Goal: Transaction & Acquisition: Book appointment/travel/reservation

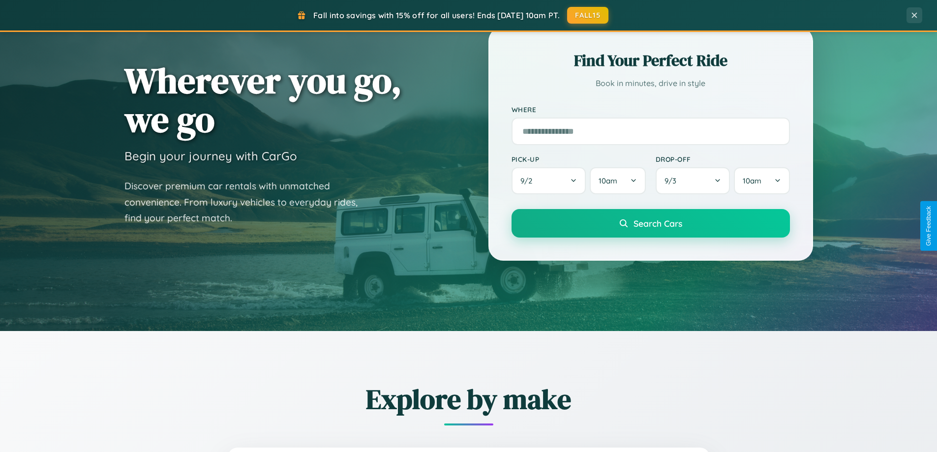
scroll to position [424, 0]
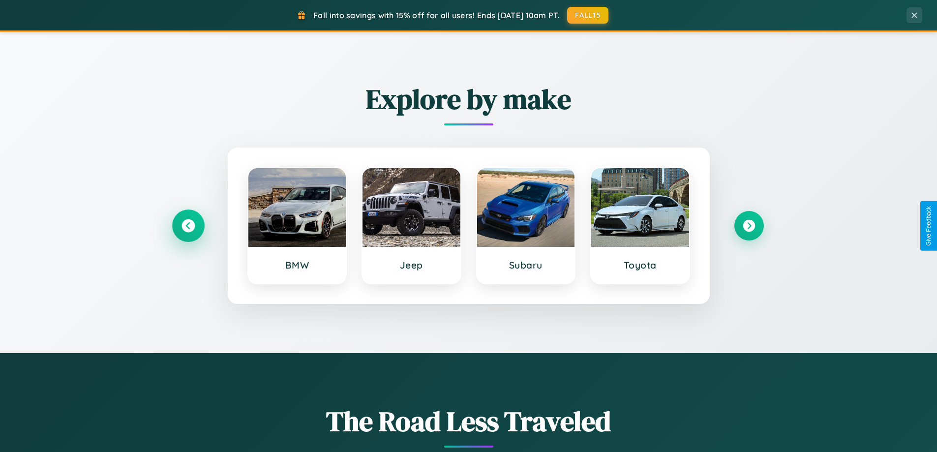
click at [188, 226] on icon at bounding box center [187, 225] width 13 height 13
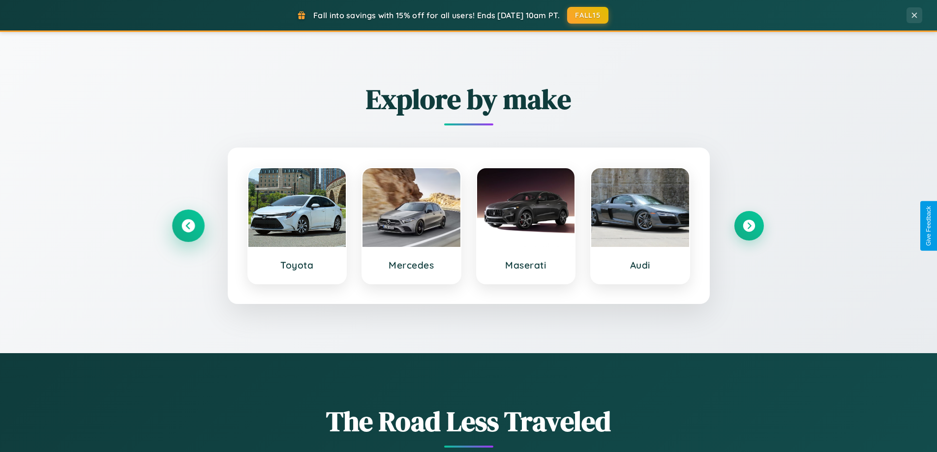
click at [188, 226] on icon at bounding box center [187, 225] width 13 height 13
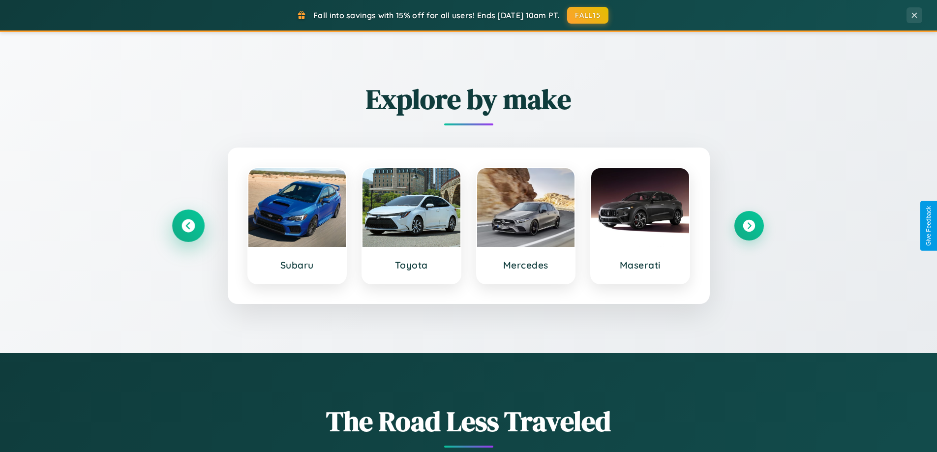
click at [188, 226] on icon at bounding box center [187, 225] width 13 height 13
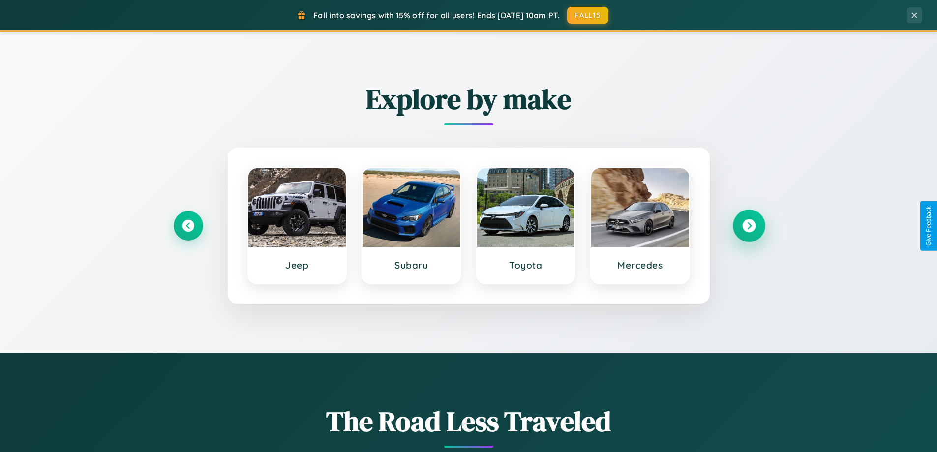
click at [748, 226] on icon at bounding box center [748, 225] width 13 height 13
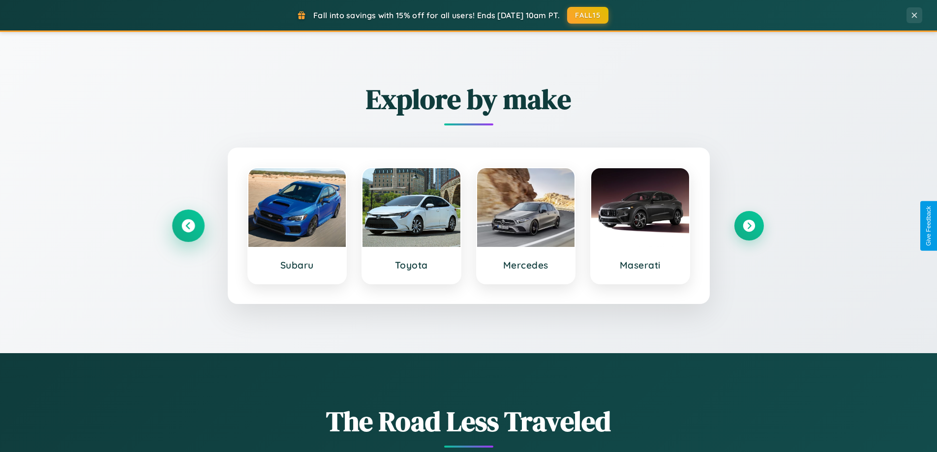
click at [188, 226] on icon at bounding box center [187, 225] width 13 height 13
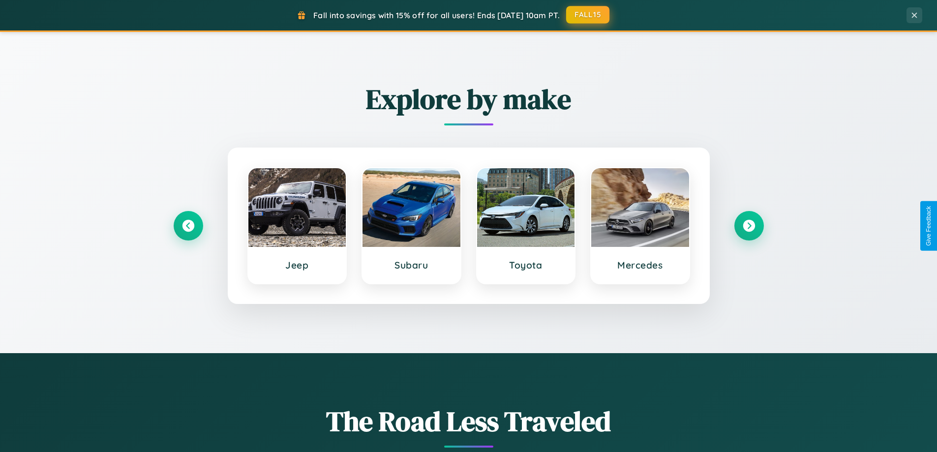
click at [588, 15] on button "FALL15" at bounding box center [587, 15] width 43 height 18
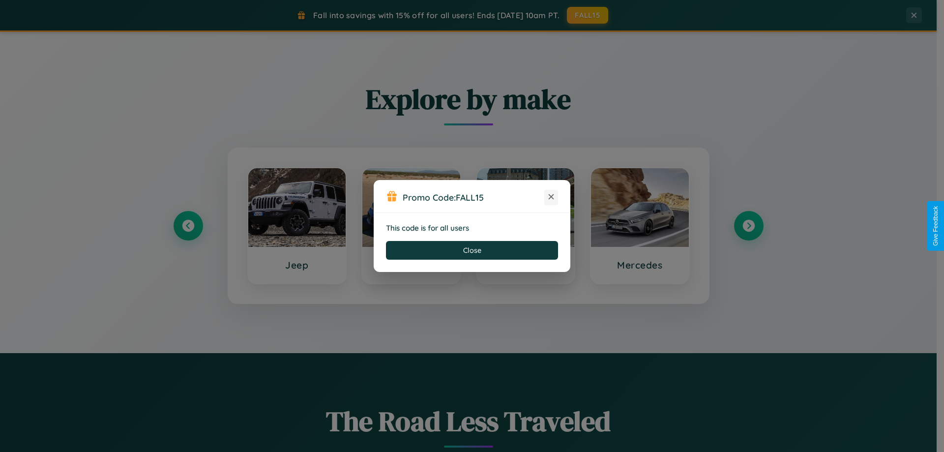
click at [551, 197] on icon at bounding box center [551, 197] width 10 height 10
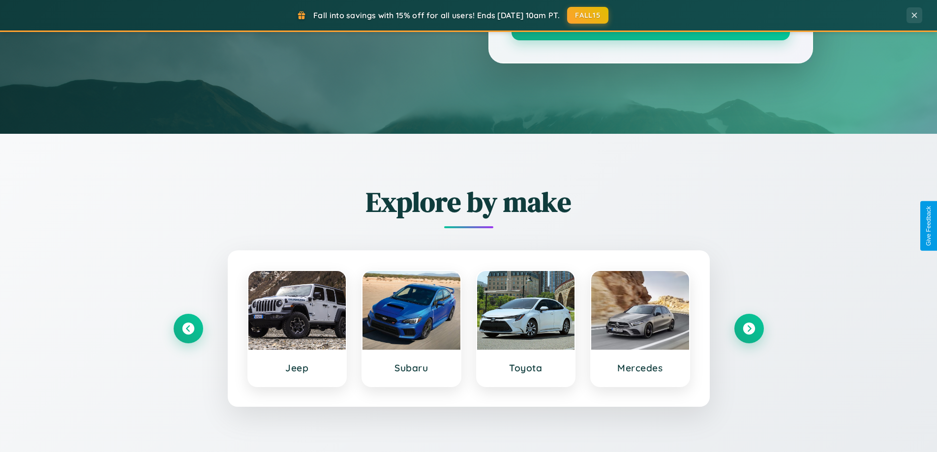
scroll to position [29, 0]
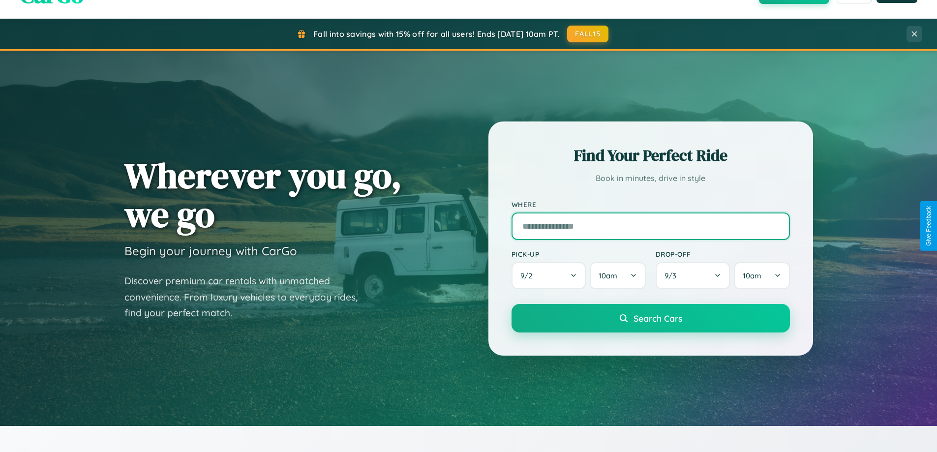
click at [650, 226] on input "text" at bounding box center [650, 226] width 278 height 28
type input "******"
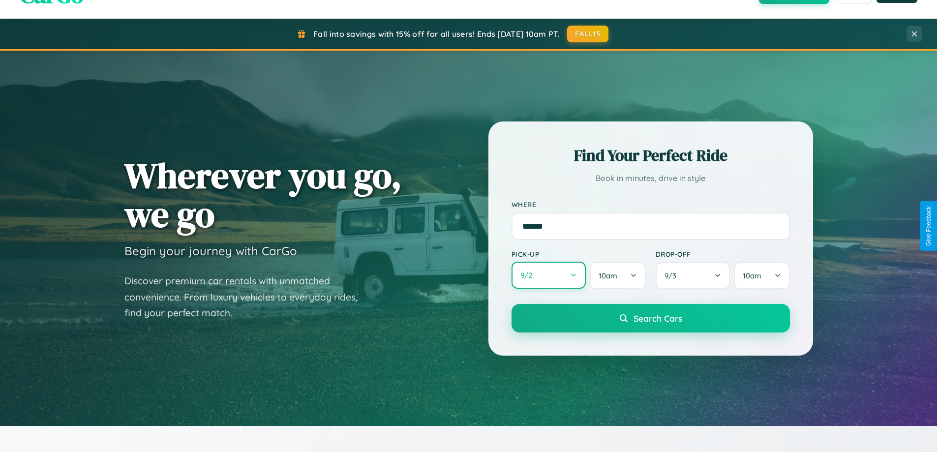
click at [548, 275] on button "9 / 2" at bounding box center [548, 275] width 75 height 27
select select "*"
select select "****"
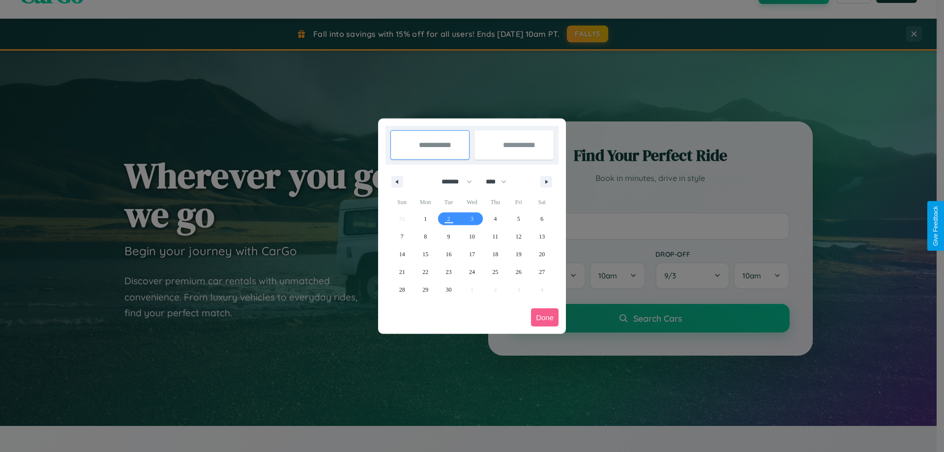
drag, startPoint x: 452, startPoint y: 181, endPoint x: 472, endPoint y: 197, distance: 25.2
click at [452, 181] on select "******* ******** ***** ***** *** **** **** ****** ********* ******* ******** **…" at bounding box center [455, 182] width 42 height 16
select select "**"
click at [542, 218] on span "6" at bounding box center [541, 219] width 3 height 18
type input "**********"
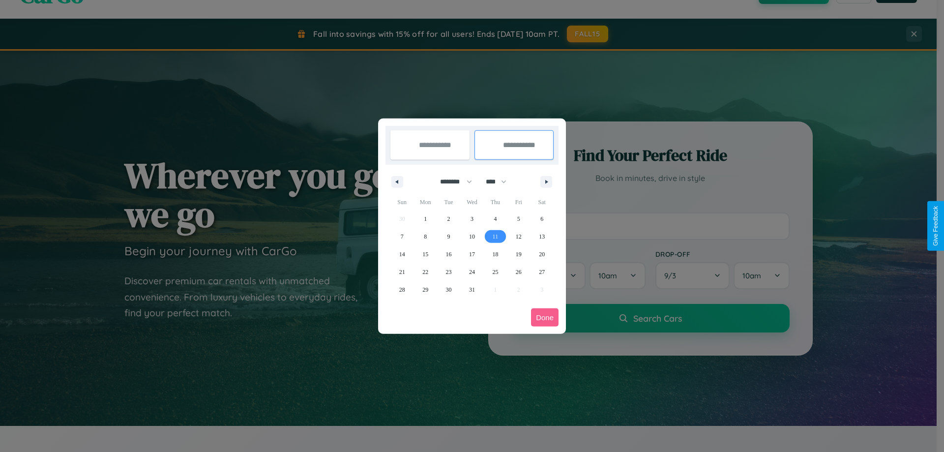
click at [495, 236] on span "11" at bounding box center [496, 237] width 6 height 18
type input "**********"
click at [545, 317] on button "Done" at bounding box center [545, 317] width 28 height 18
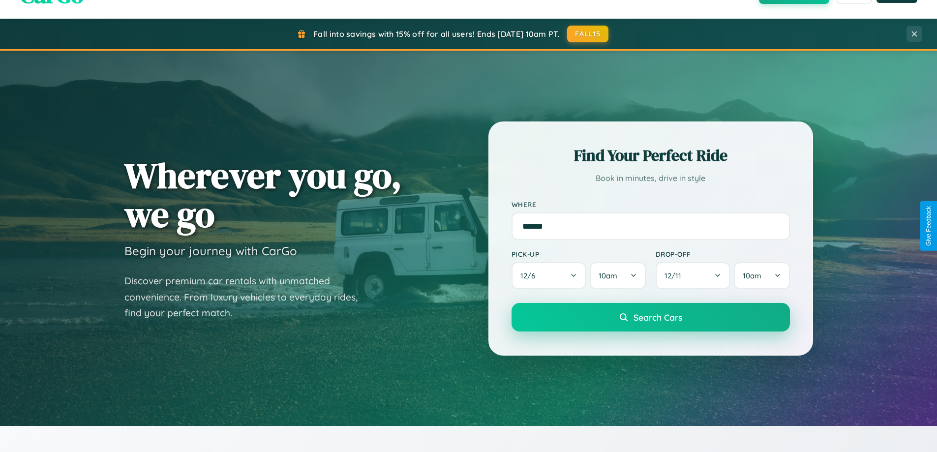
click at [650, 317] on span "Search Cars" at bounding box center [657, 317] width 49 height 11
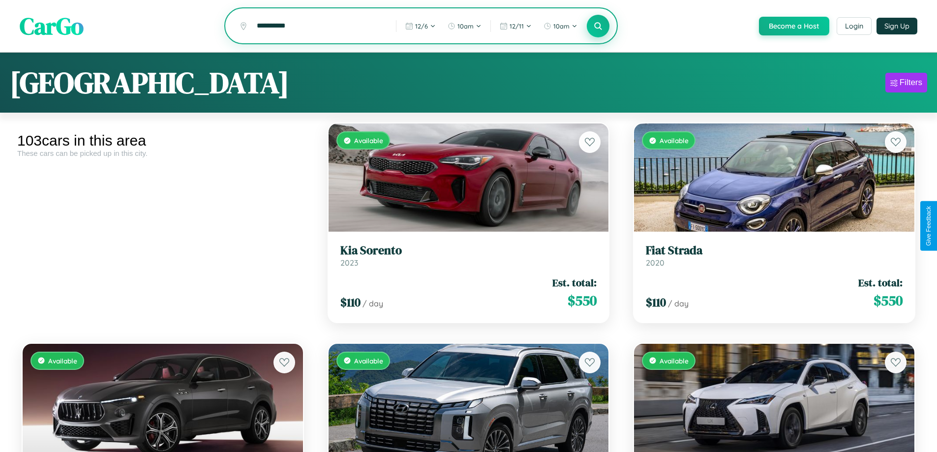
click at [597, 27] on icon at bounding box center [598, 25] width 9 height 9
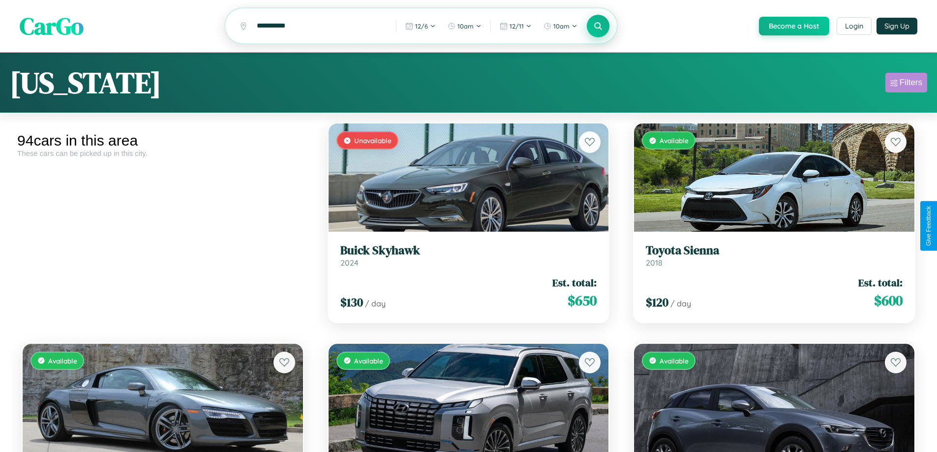
click at [906, 84] on div "Filters" at bounding box center [910, 83] width 23 height 10
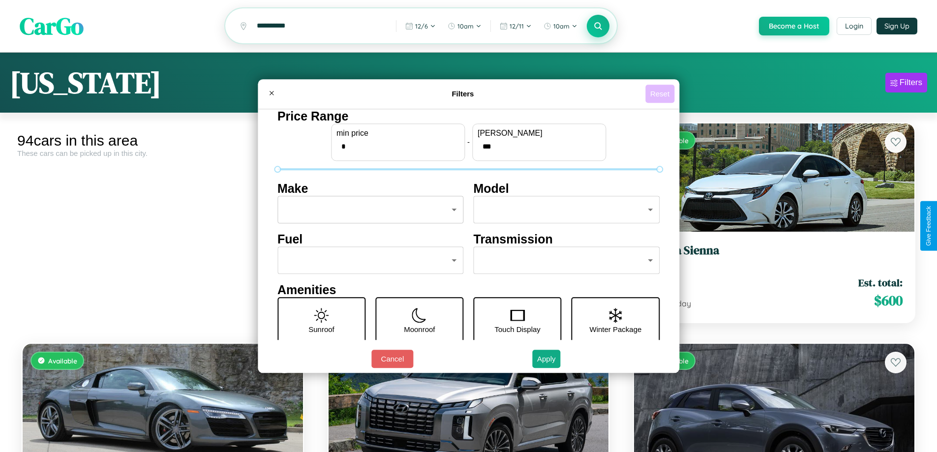
click at [661, 93] on button "Reset" at bounding box center [659, 94] width 29 height 18
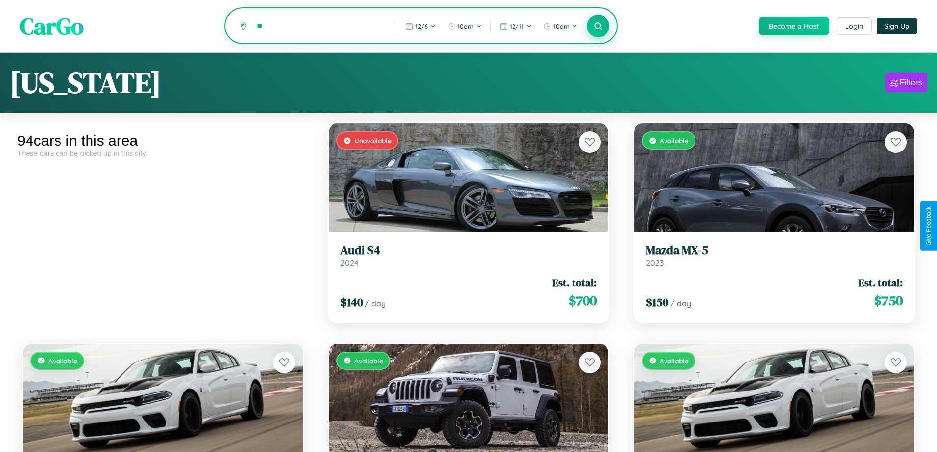
type input "*"
type input "**********"
click at [597, 27] on icon at bounding box center [598, 25] width 9 height 9
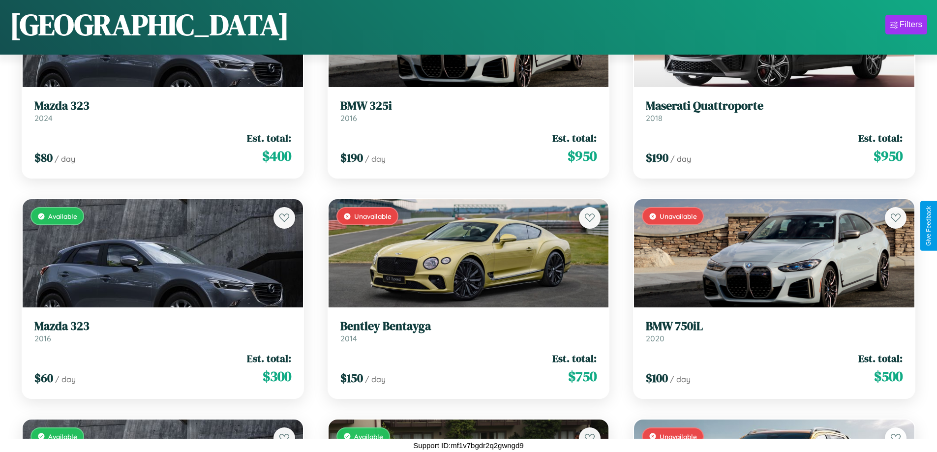
scroll to position [5203, 0]
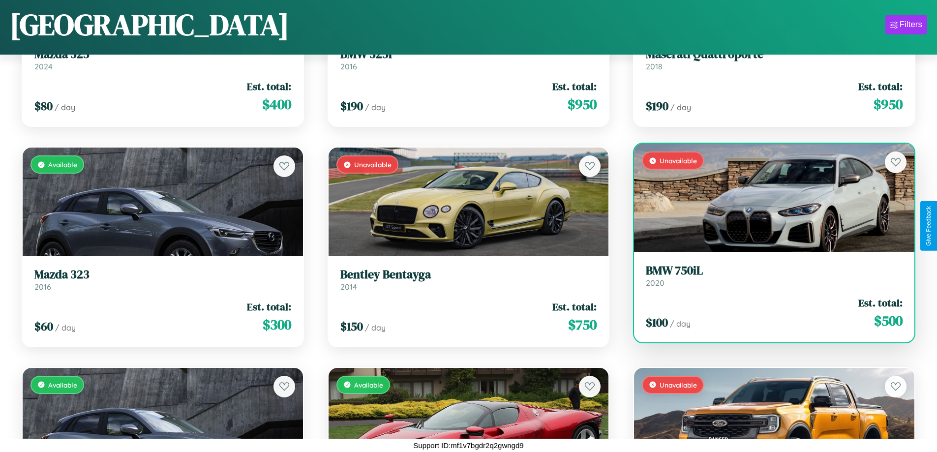
click at [768, 198] on div "Unavailable" at bounding box center [774, 198] width 280 height 108
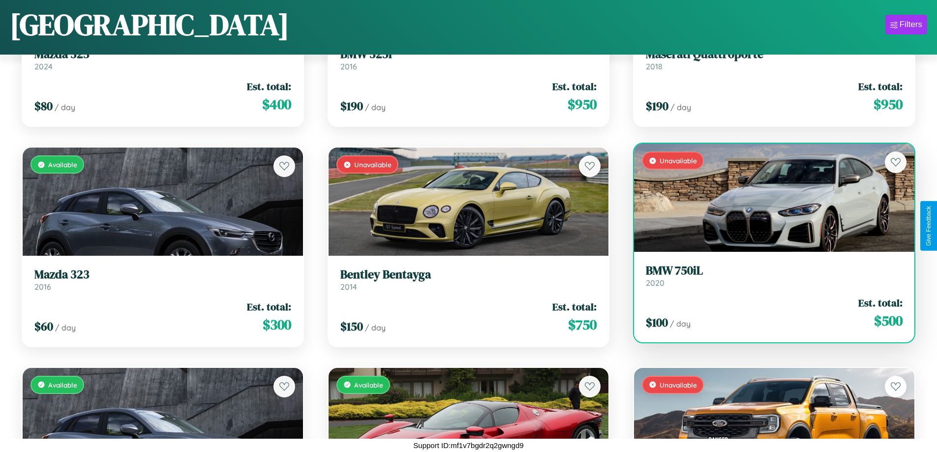
click at [768, 198] on div "Unavailable" at bounding box center [774, 198] width 280 height 108
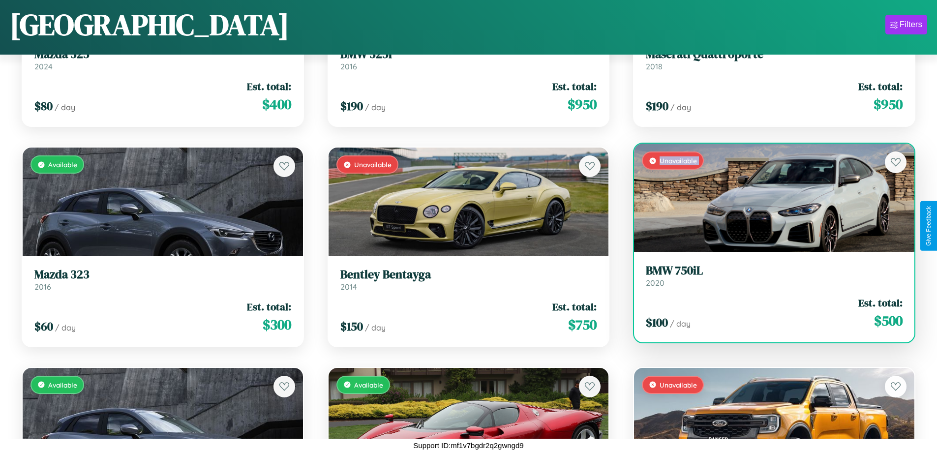
click at [768, 198] on div "Unavailable" at bounding box center [774, 198] width 280 height 108
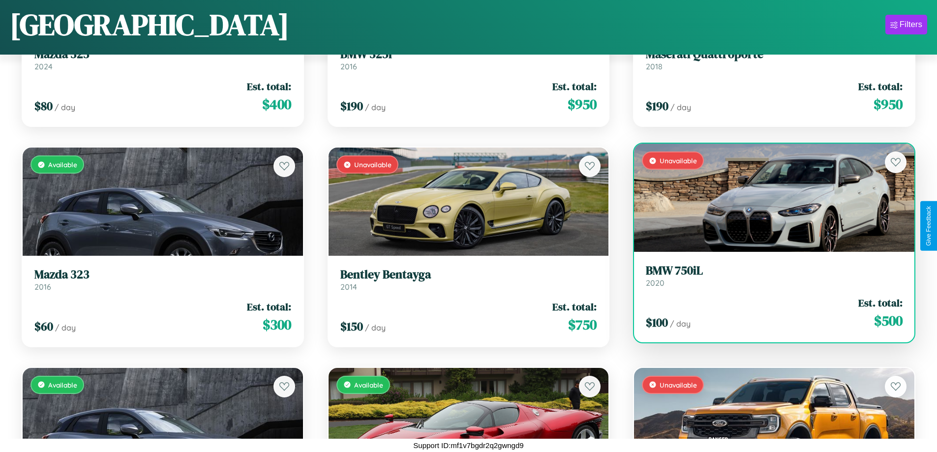
click at [768, 198] on div "Unavailable" at bounding box center [774, 198] width 280 height 108
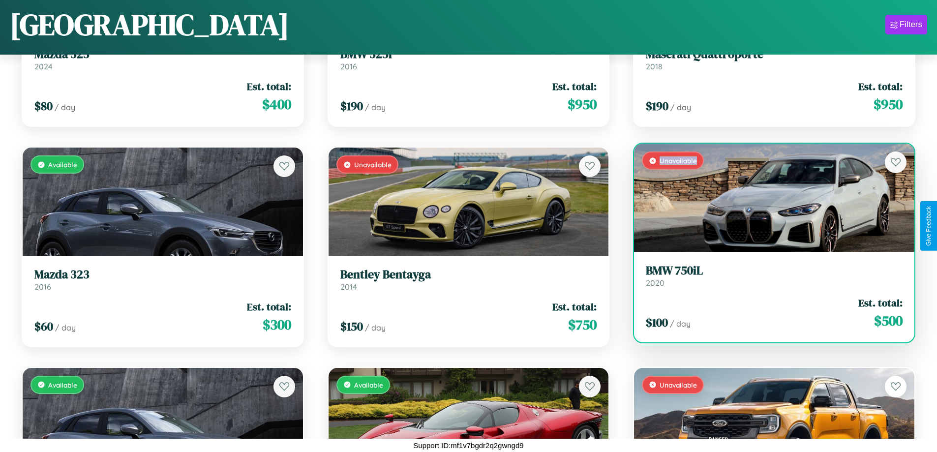
click at [768, 198] on div "Unavailable" at bounding box center [774, 198] width 280 height 108
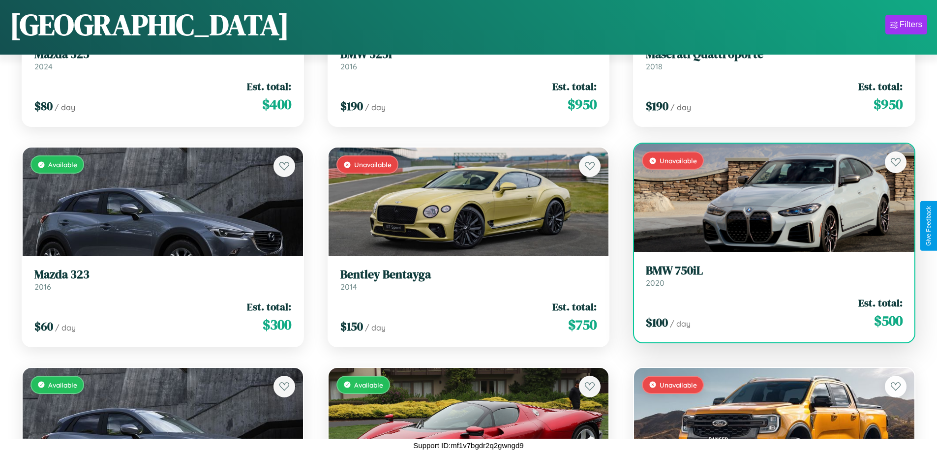
click at [768, 275] on h3 "BMW 750iL" at bounding box center [774, 271] width 257 height 14
